Goal: Task Accomplishment & Management: Complete application form

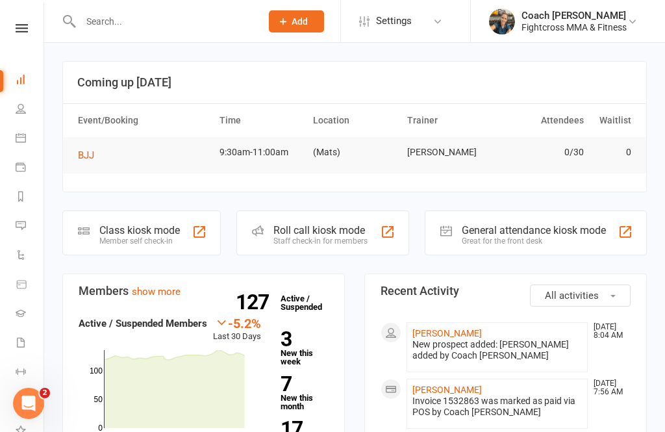
click at [163, 27] on input "text" at bounding box center [164, 21] width 175 height 18
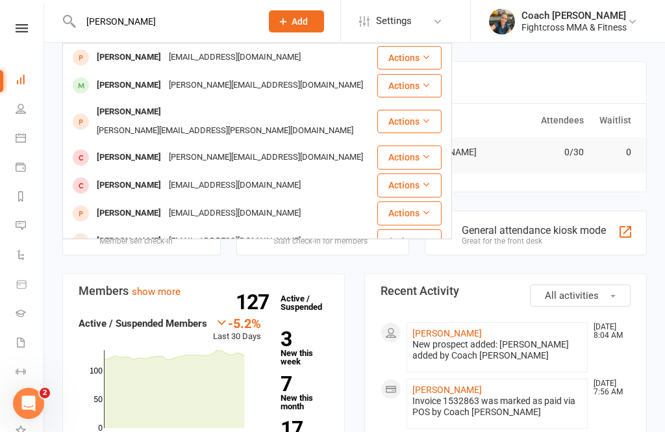
type input "Sam scob"
click at [169, 57] on div "Samantha.scobie1@outlook.com" at bounding box center [235, 57] width 140 height 19
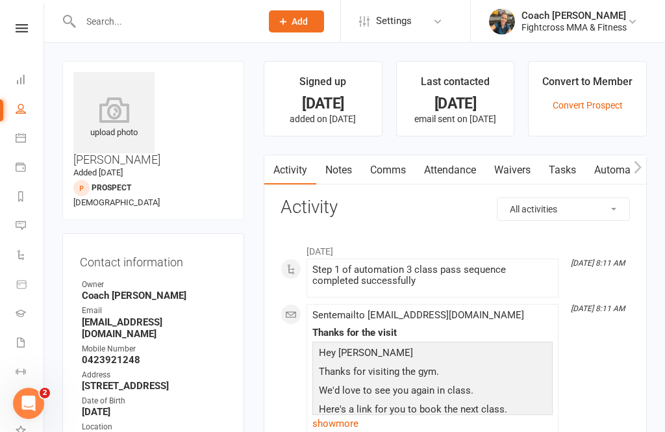
click at [519, 175] on link "Waivers" at bounding box center [512, 170] width 55 height 30
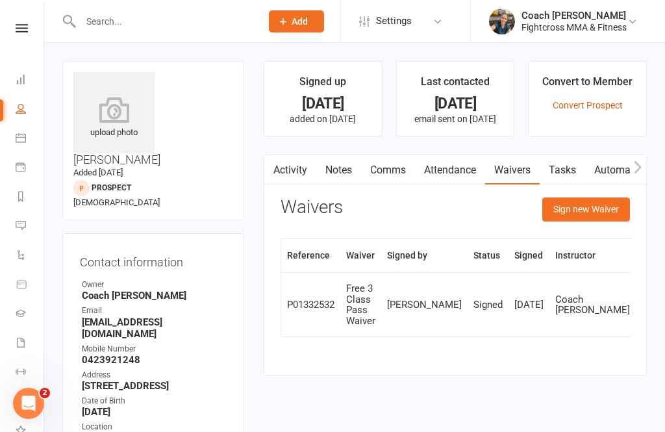
click at [599, 210] on button "Sign new Waiver" at bounding box center [586, 208] width 88 height 23
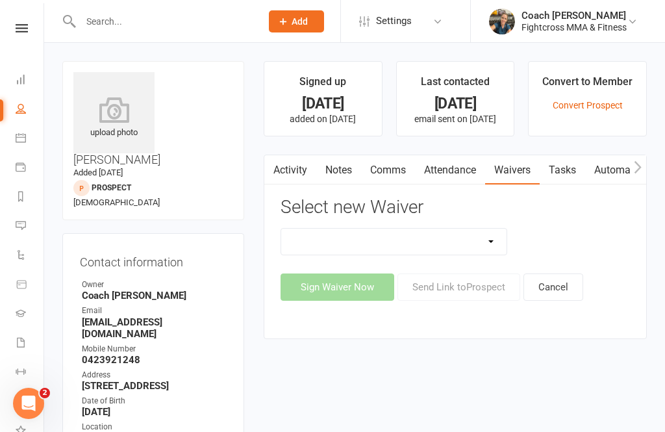
click at [495, 249] on select "10 Class Pass Membership Waiver 14 Day Trial Membership Waiver 14 Day Trial (On…" at bounding box center [393, 241] width 225 height 26
select select "7412"
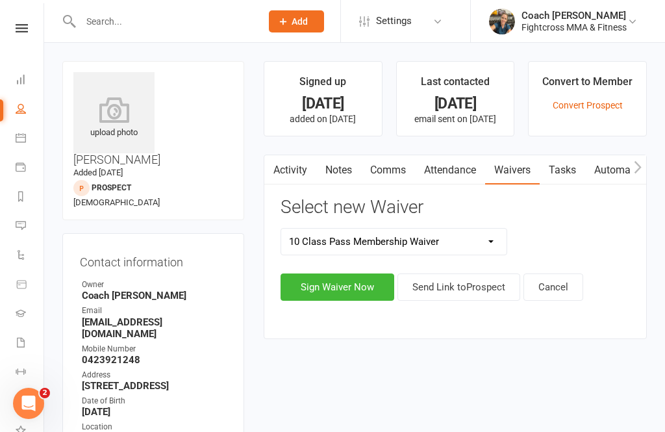
click at [339, 282] on button "Sign Waiver Now" at bounding box center [337, 286] width 114 height 27
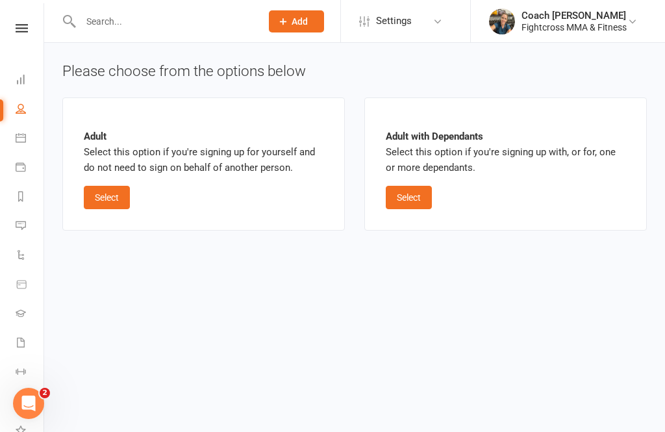
click at [110, 197] on button "Select" at bounding box center [107, 197] width 46 height 23
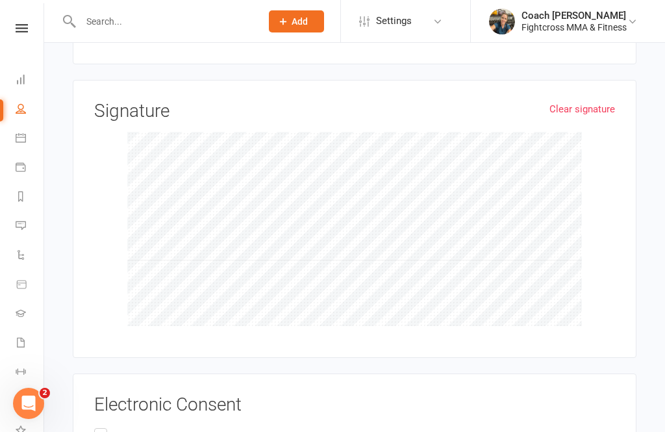
scroll to position [1844, 0]
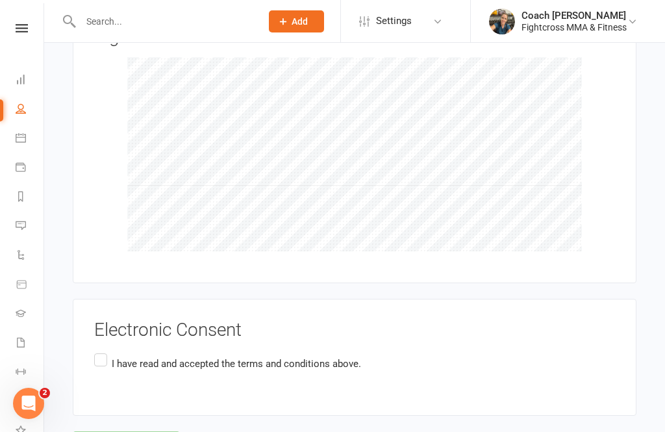
click at [106, 350] on label "I have read and accepted the terms and conditions above." at bounding box center [227, 362] width 267 height 25
click at [103, 350] on input "I have read and accepted the terms and conditions above." at bounding box center [98, 350] width 8 height 0
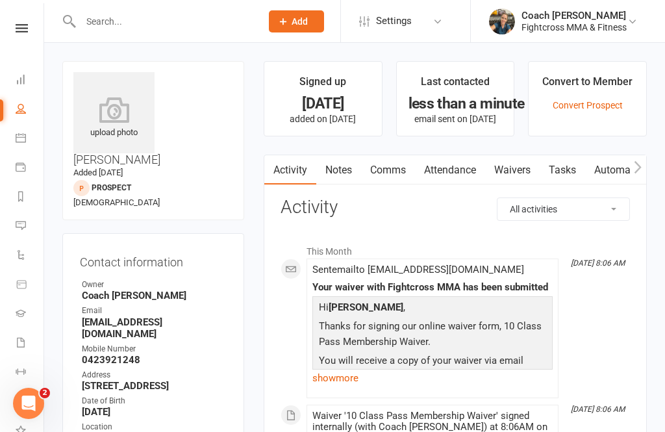
click at [27, 25] on icon at bounding box center [22, 28] width 12 height 8
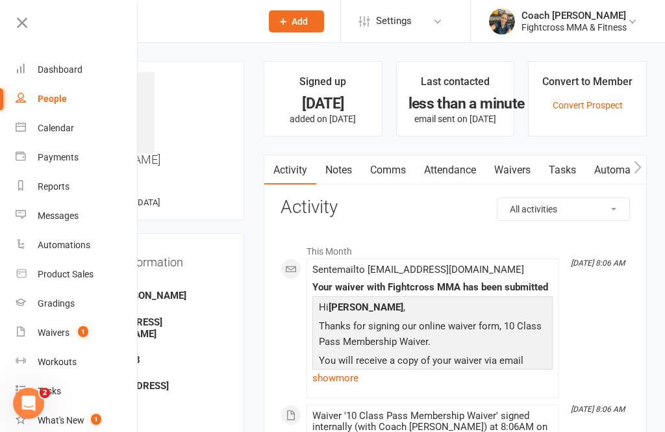
click at [62, 68] on div "Dashboard" at bounding box center [60, 69] width 45 height 10
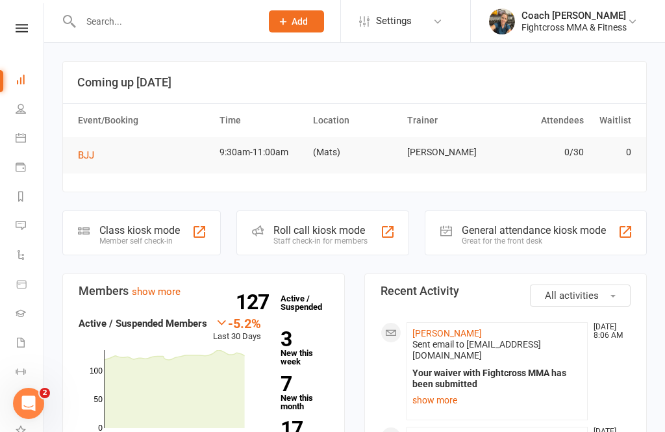
click at [531, 236] on div "Great for the front desk" at bounding box center [533, 240] width 144 height 9
